Goal: Find specific page/section: Find specific page/section

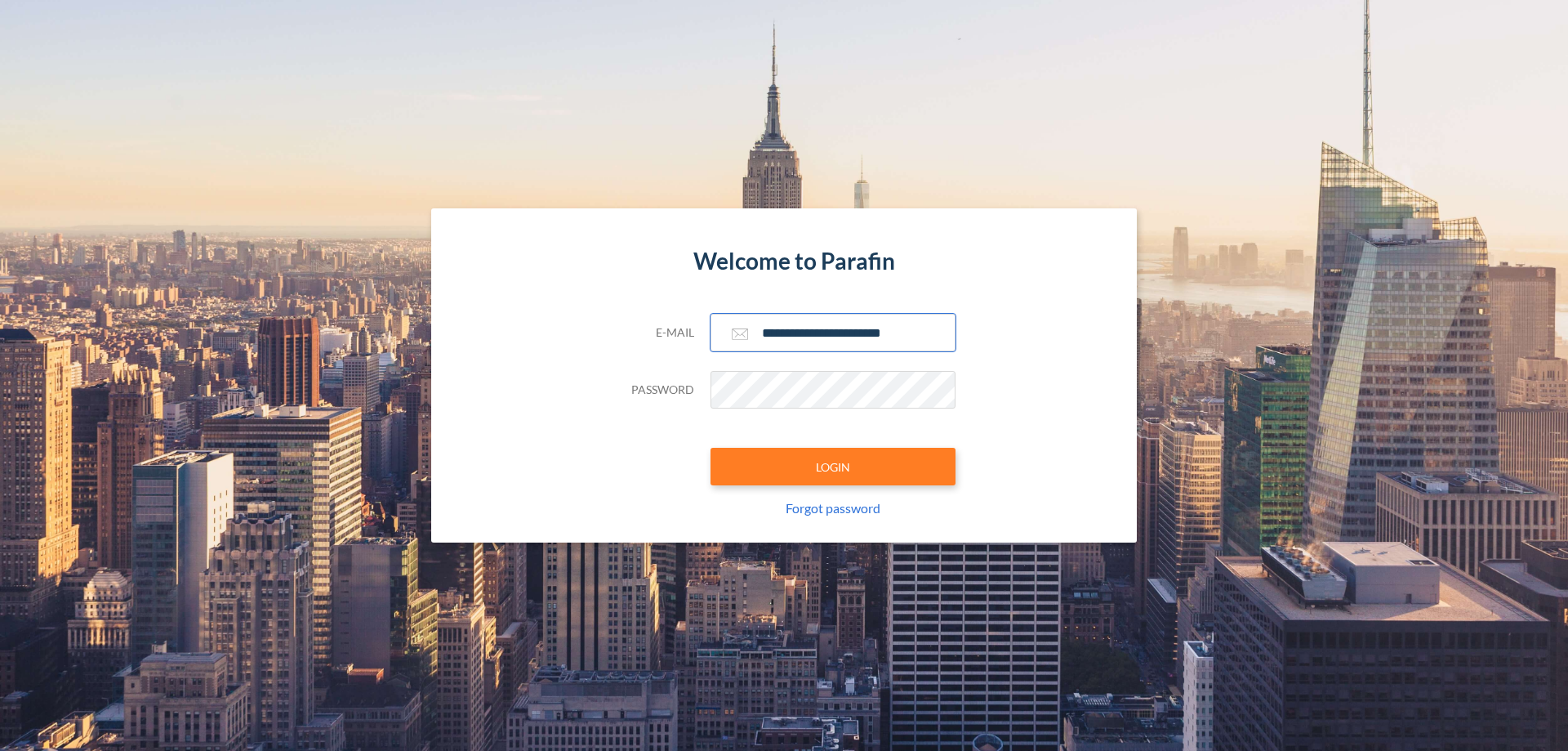
type input "**********"
click at [833, 466] on button "LOGIN" at bounding box center [833, 466] width 245 height 38
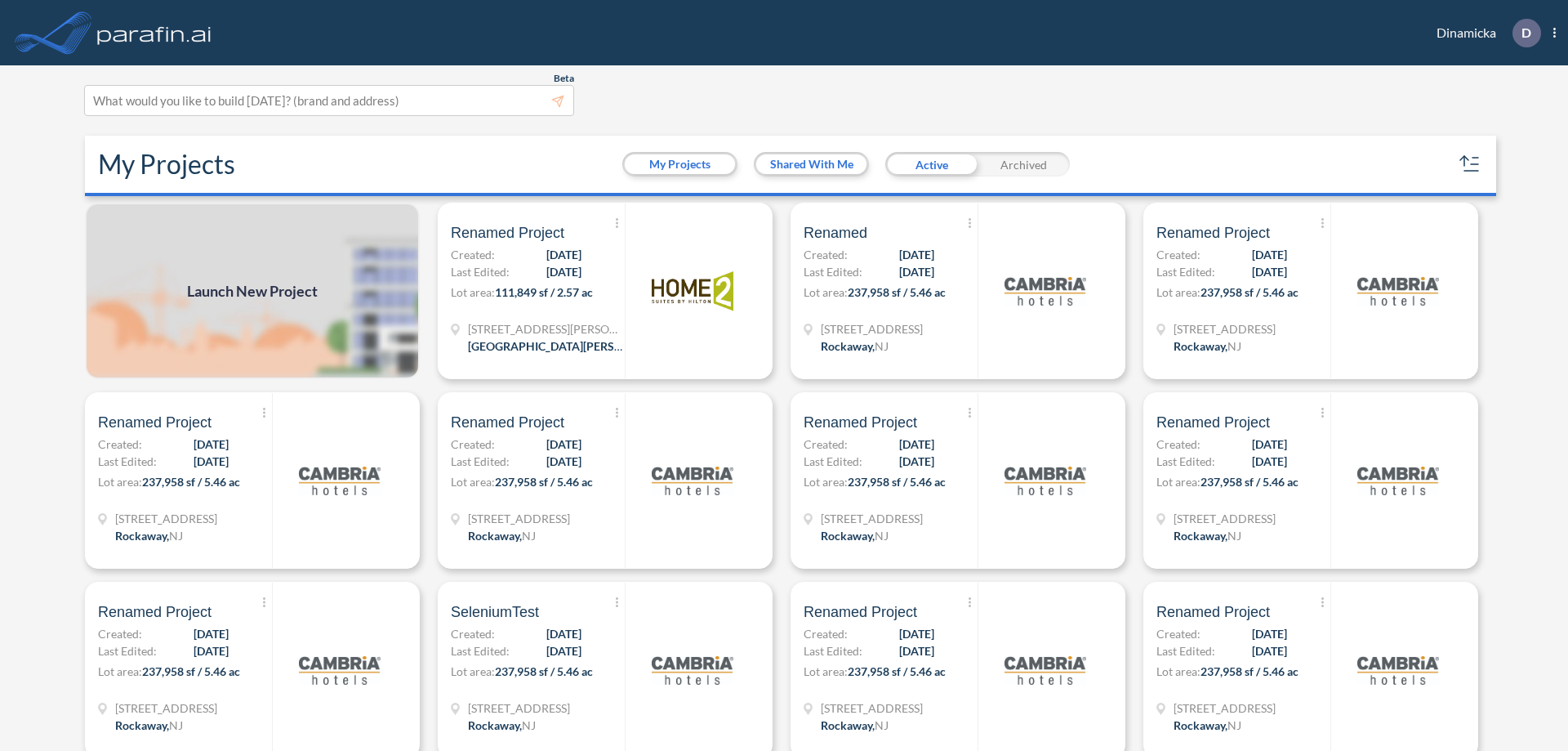
scroll to position [4, 0]
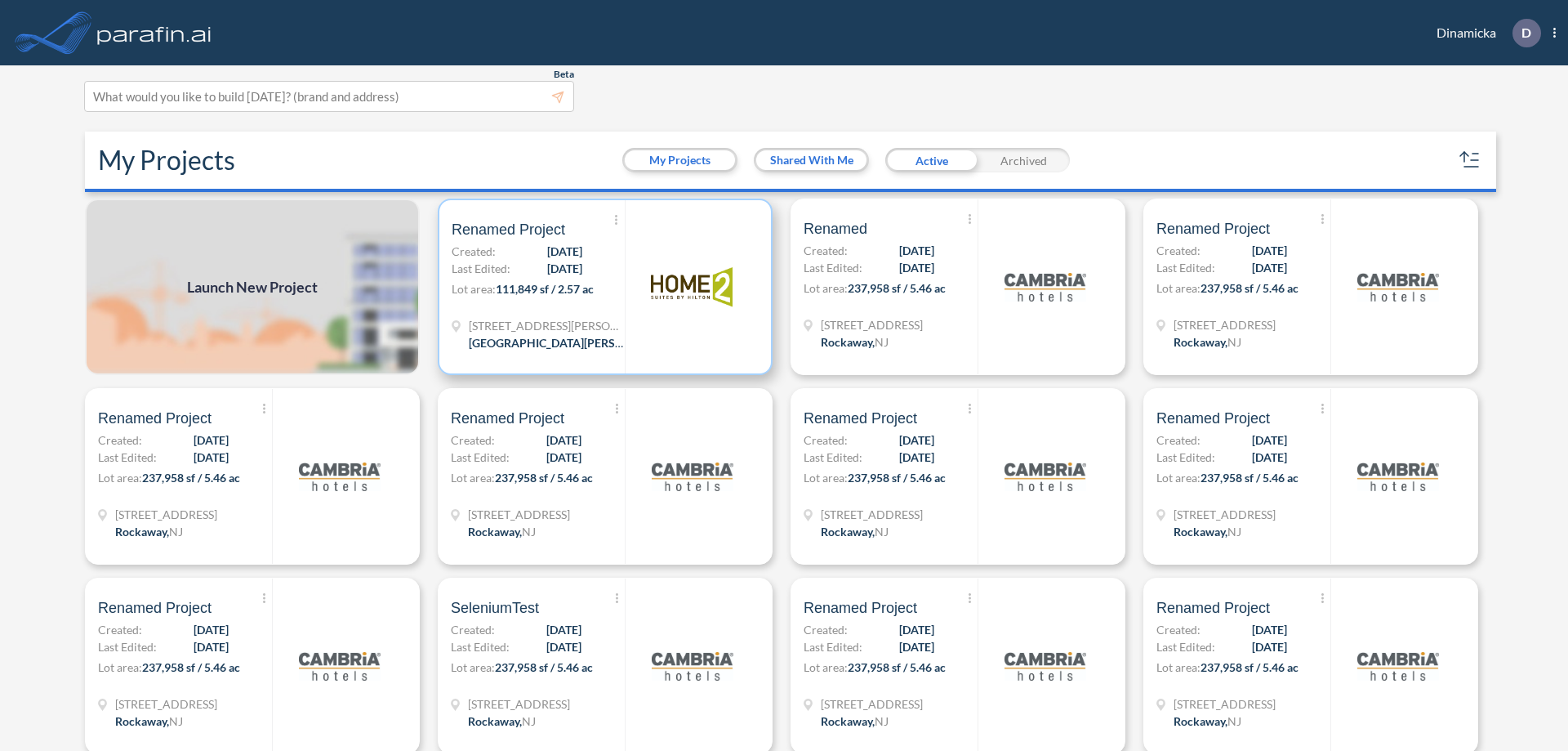
click at [602, 287] on p "Lot area: 111,849 sf / 2.57 ac" at bounding box center [538, 292] width 173 height 23
